Goal: Task Accomplishment & Management: Manage account settings

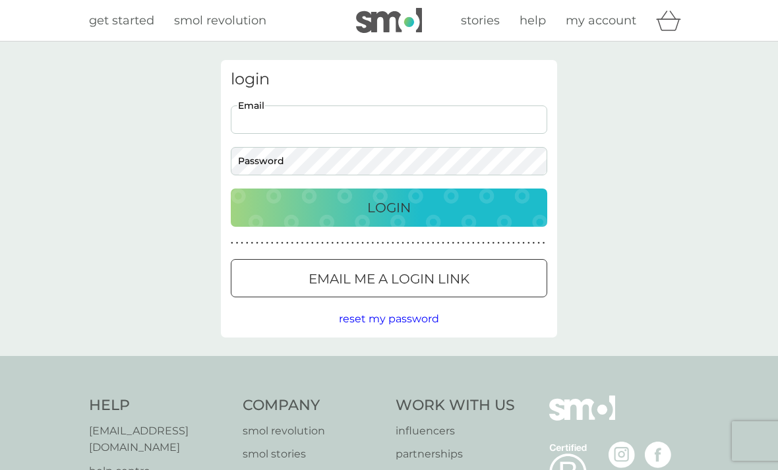
type input "[EMAIL_ADDRESS][DOMAIN_NAME]"
click at [389, 207] on button "Login" at bounding box center [389, 208] width 316 height 38
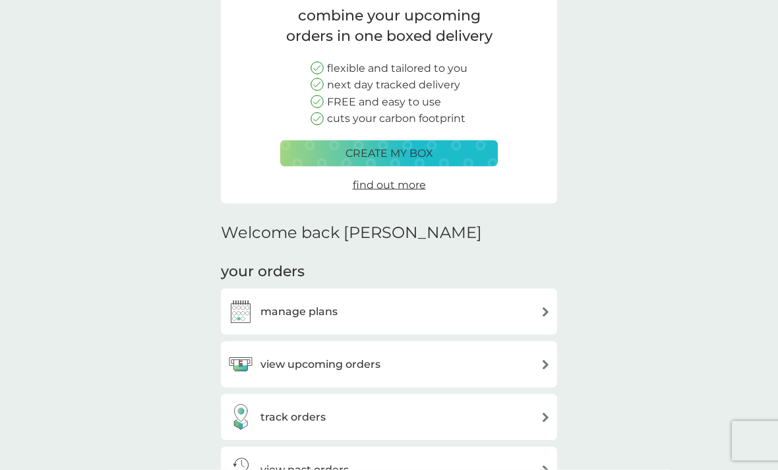
scroll to position [111, 0]
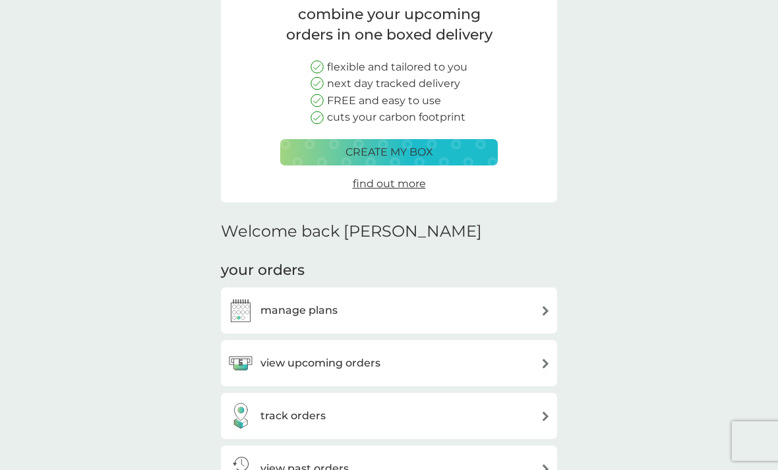
click at [547, 363] on img at bounding box center [546, 364] width 10 height 10
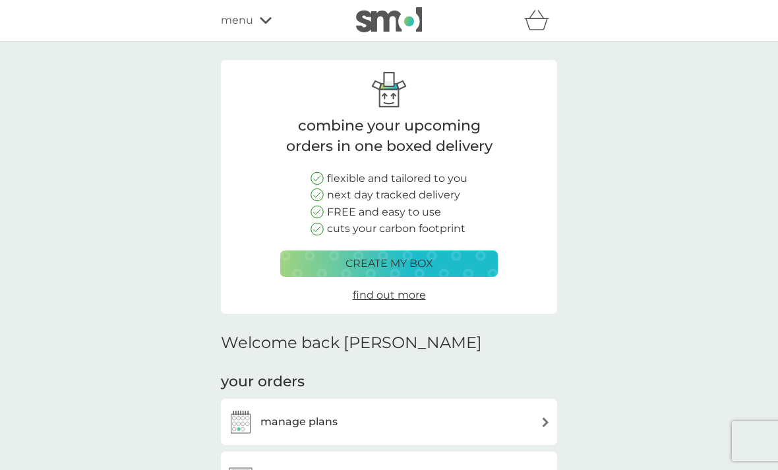
scroll to position [154, 0]
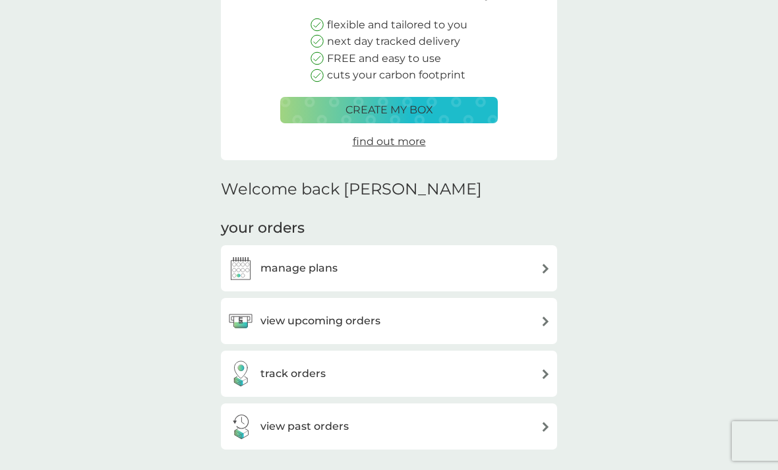
click at [526, 266] on div "manage plans" at bounding box center [388, 268] width 323 height 26
